Goal: Task Accomplishment & Management: Manage account settings

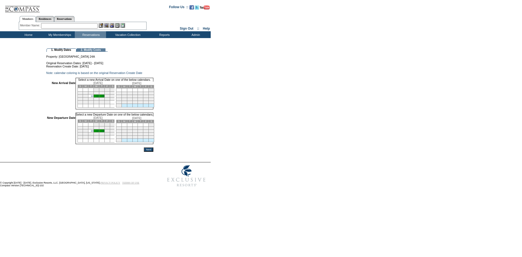
click at [94, 97] on link "14" at bounding box center [92, 96] width 3 height 3
click at [104, 133] on link "16" at bounding box center [102, 131] width 3 height 3
click at [153, 153] on input "Next" at bounding box center [149, 150] width 10 height 4
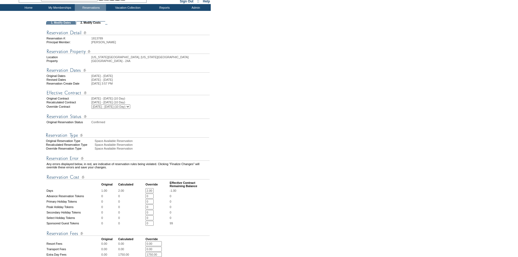
scroll to position [163, 0]
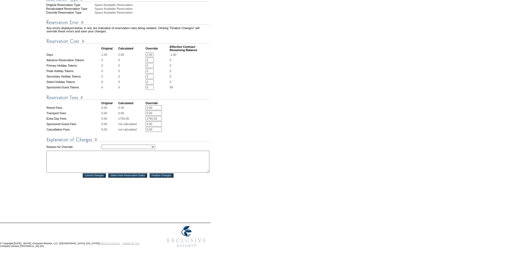
click at [154, 149] on select "Creating Continuous Stay Days Rebooked After Cancellation Editing Occupant Expe…" at bounding box center [128, 147] width 54 height 4
select select "1044"
click at [101, 149] on select "Creating Continuous Stay Days Rebooked After Cancellation Editing Occupant Expe…" at bounding box center [128, 147] width 54 height 4
click at [148, 173] on textarea at bounding box center [127, 162] width 163 height 22
type textarea "ef"
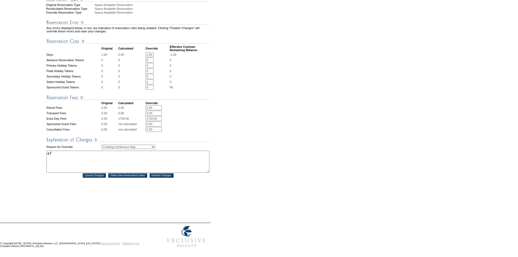
click at [173, 178] on input "Finalize Changes" at bounding box center [162, 175] width 24 height 4
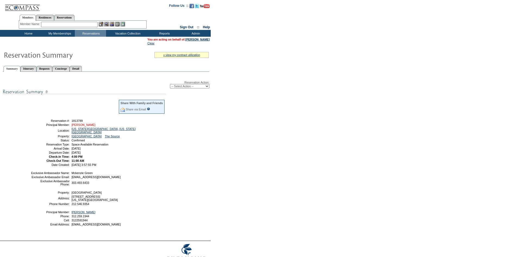
click at [85, 126] on link "Flakus, Patty" at bounding box center [84, 124] width 24 height 3
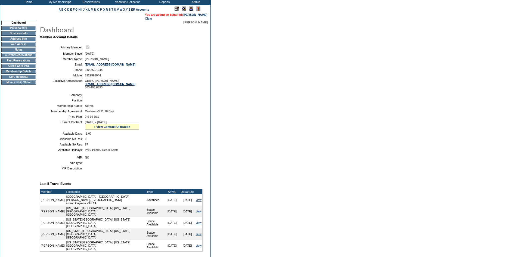
scroll to position [131, 0]
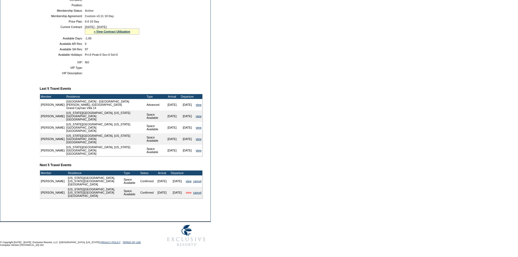
click at [188, 191] on link "view" at bounding box center [189, 192] width 6 height 3
